Goal: Task Accomplishment & Management: Manage account settings

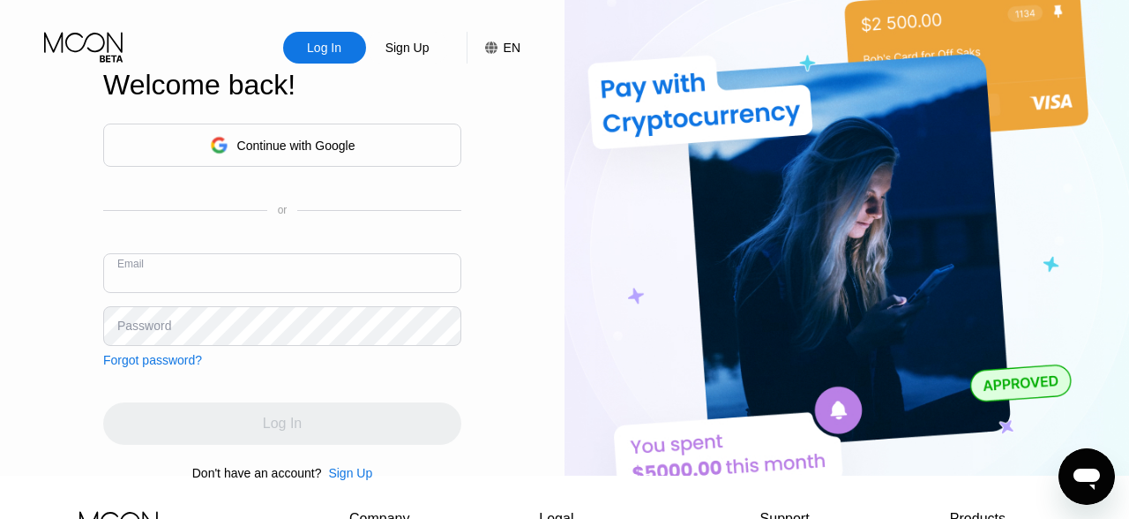
click at [271, 293] on input "text" at bounding box center [282, 273] width 358 height 40
type input "[EMAIL_ADDRESS][DOMAIN_NAME]"
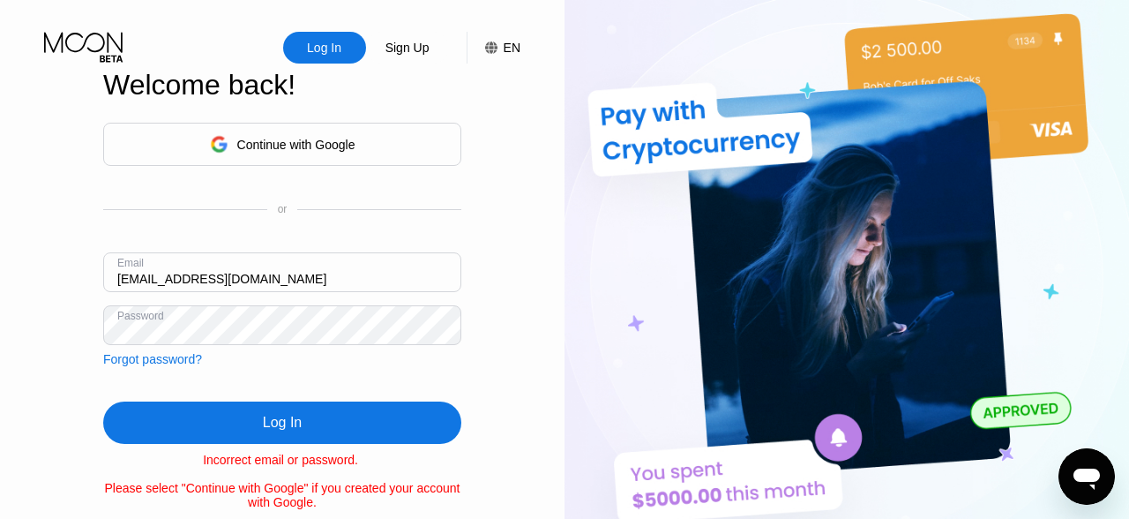
click at [184, 352] on div "Forgot password?" at bounding box center [152, 359] width 99 height 14
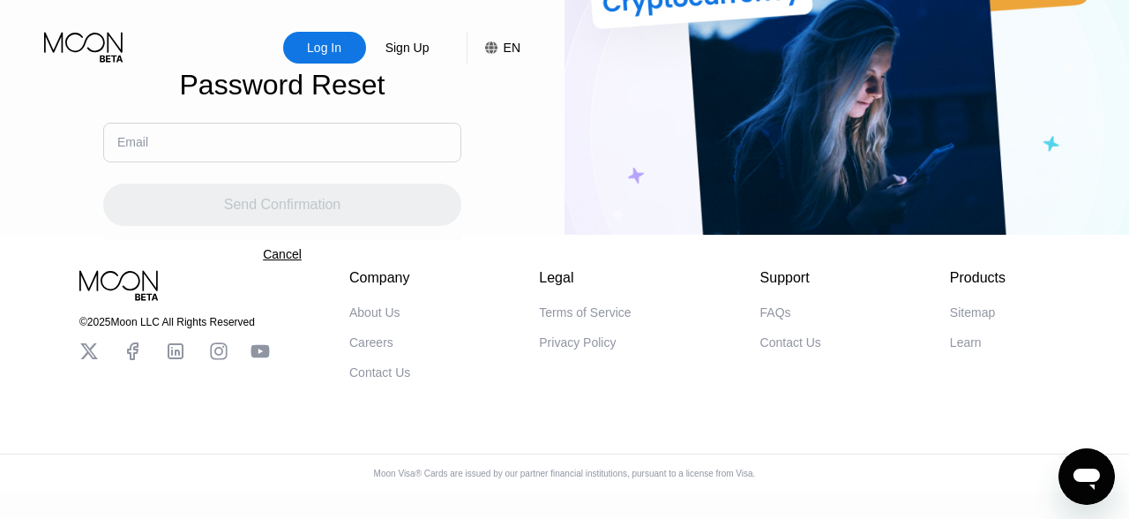
click at [311, 194] on div "Send Confirmation" at bounding box center [282, 194] width 358 height 64
click at [338, 182] on div "Send Confirmation" at bounding box center [282, 194] width 358 height 64
click at [362, 162] on input "text" at bounding box center [282, 143] width 358 height 40
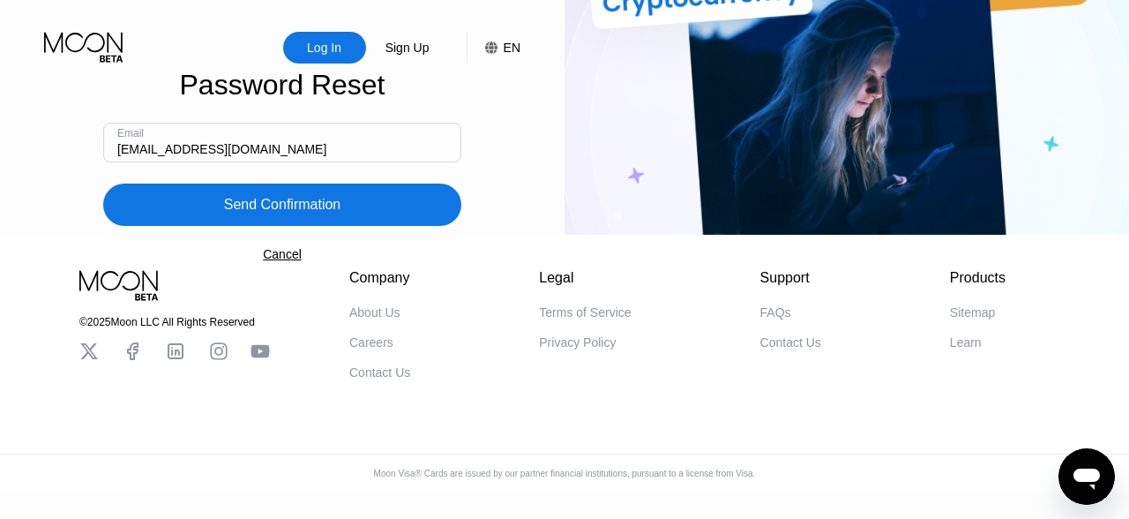
type input "[EMAIL_ADDRESS][DOMAIN_NAME]"
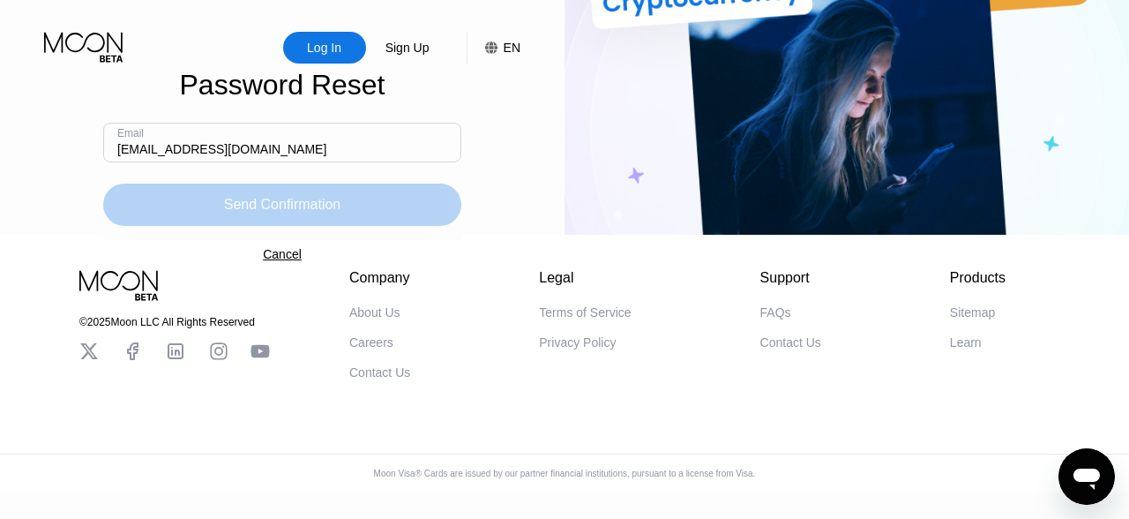
click at [222, 213] on div "Send Confirmation" at bounding box center [282, 204] width 358 height 42
